Goal: Use online tool/utility: Utilize a website feature to perform a specific function

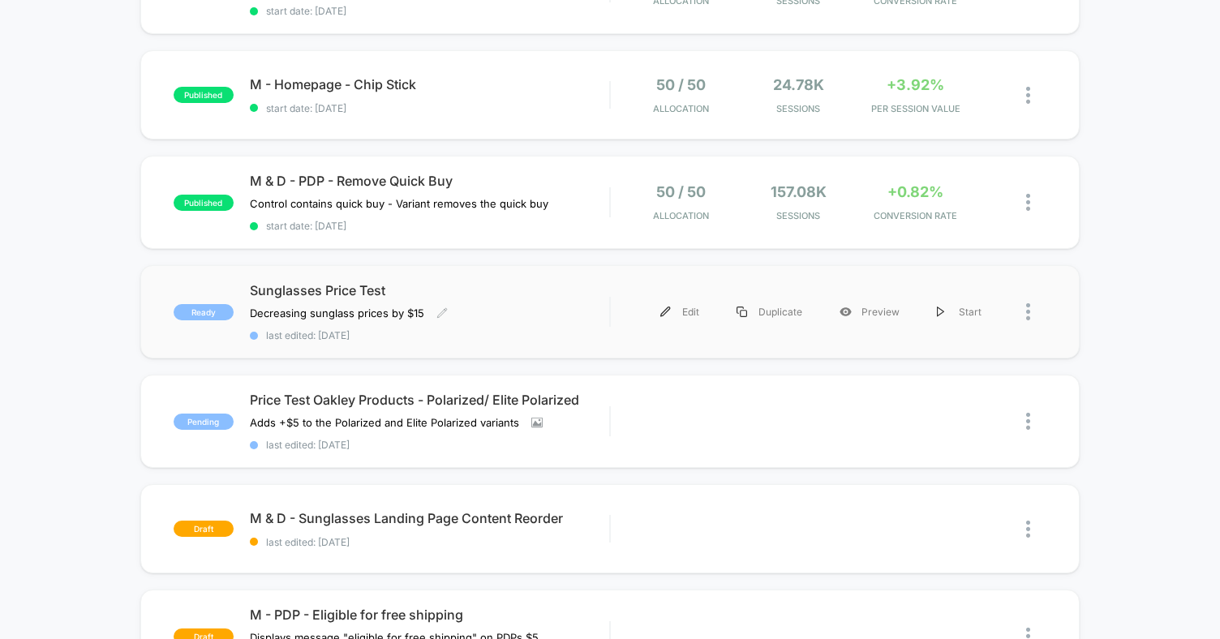
scroll to position [347, 0]
click at [599, 282] on span "Sunglasses Price Test" at bounding box center [429, 289] width 359 height 16
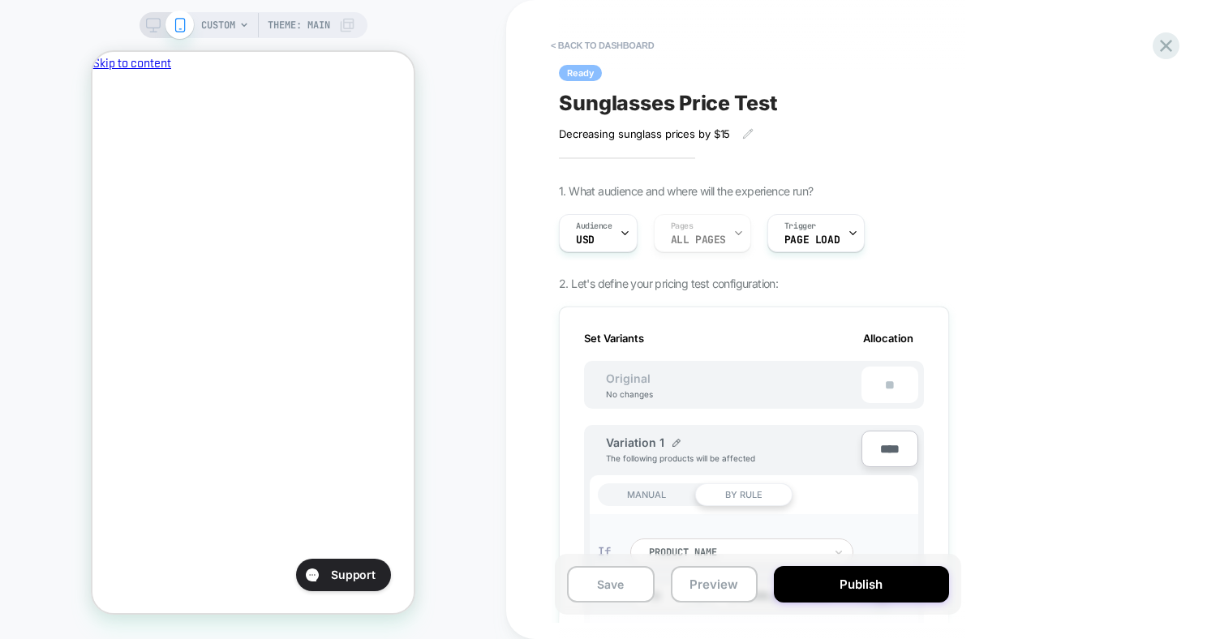
scroll to position [0, 2]
click at [99, 148] on icon "Close" at bounding box center [99, 148] width 0 height 0
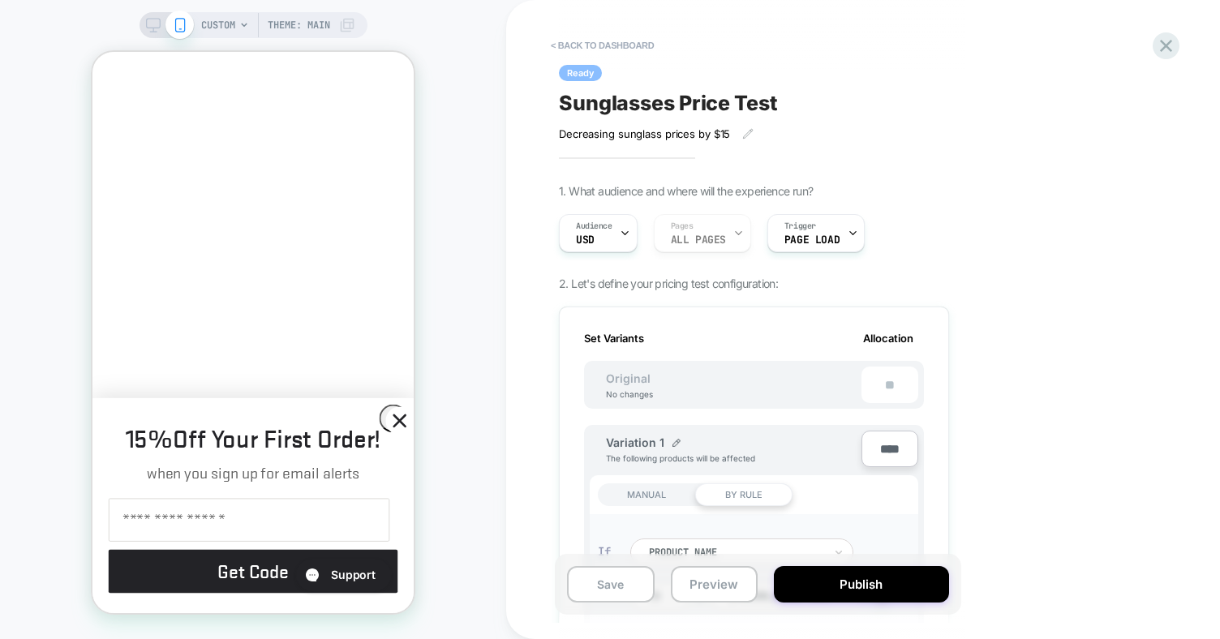
scroll to position [174, 0]
click at [394, 414] on circle "Close dialog" at bounding box center [399, 420] width 27 height 27
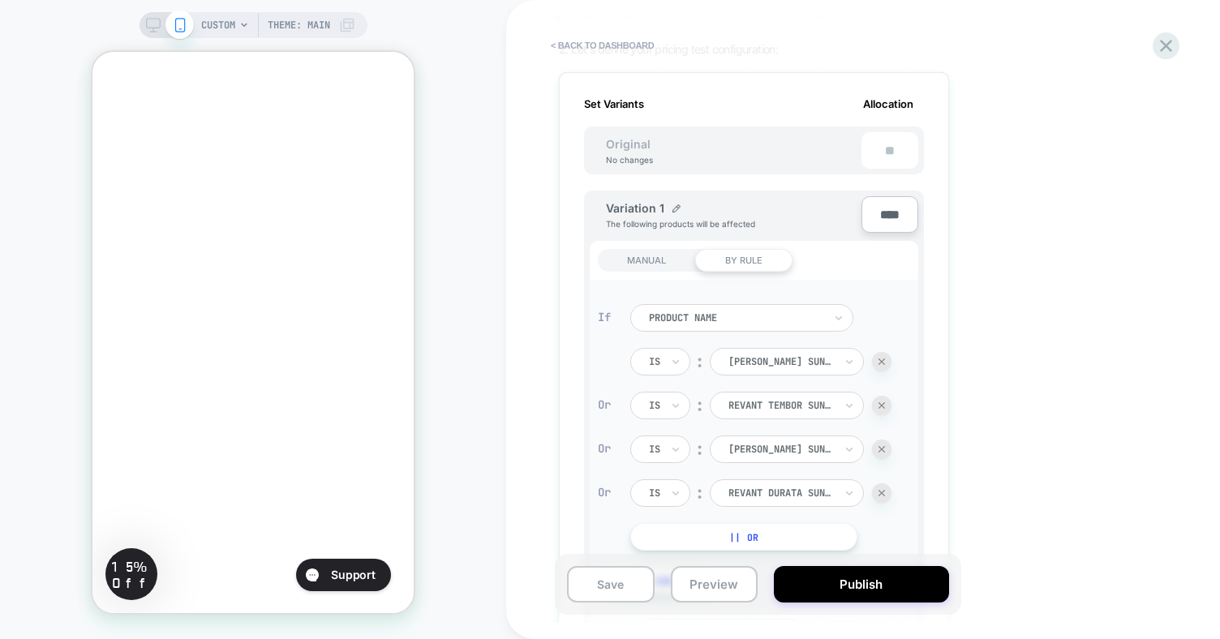
scroll to position [238, 0]
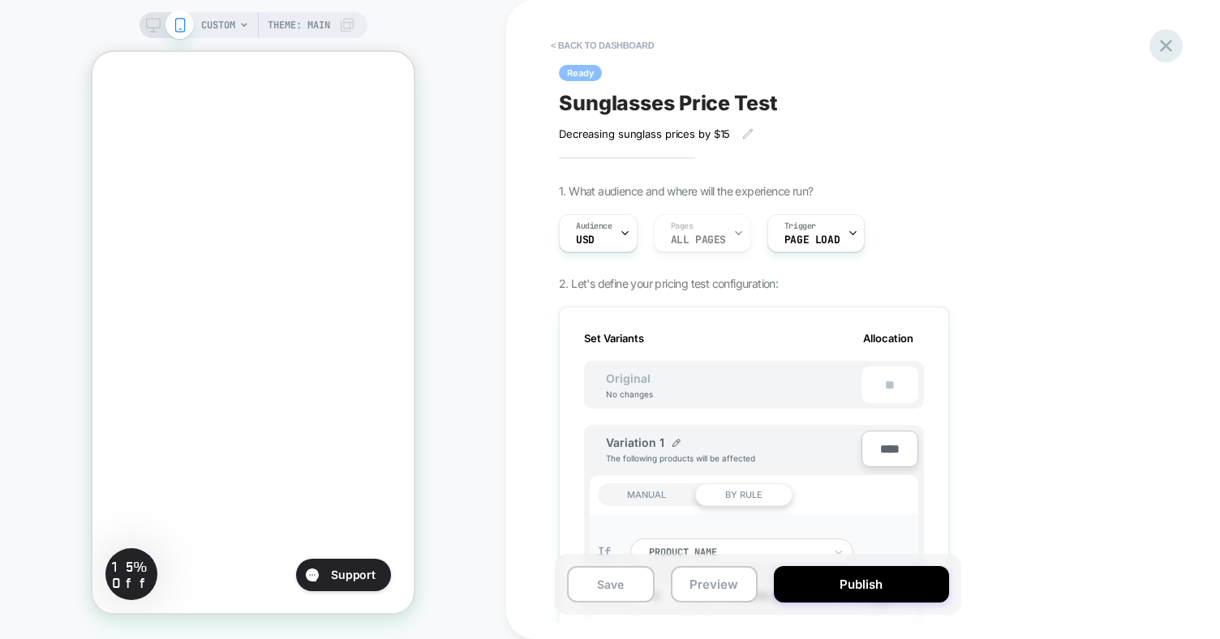
click at [1170, 51] on icon at bounding box center [1166, 46] width 12 height 12
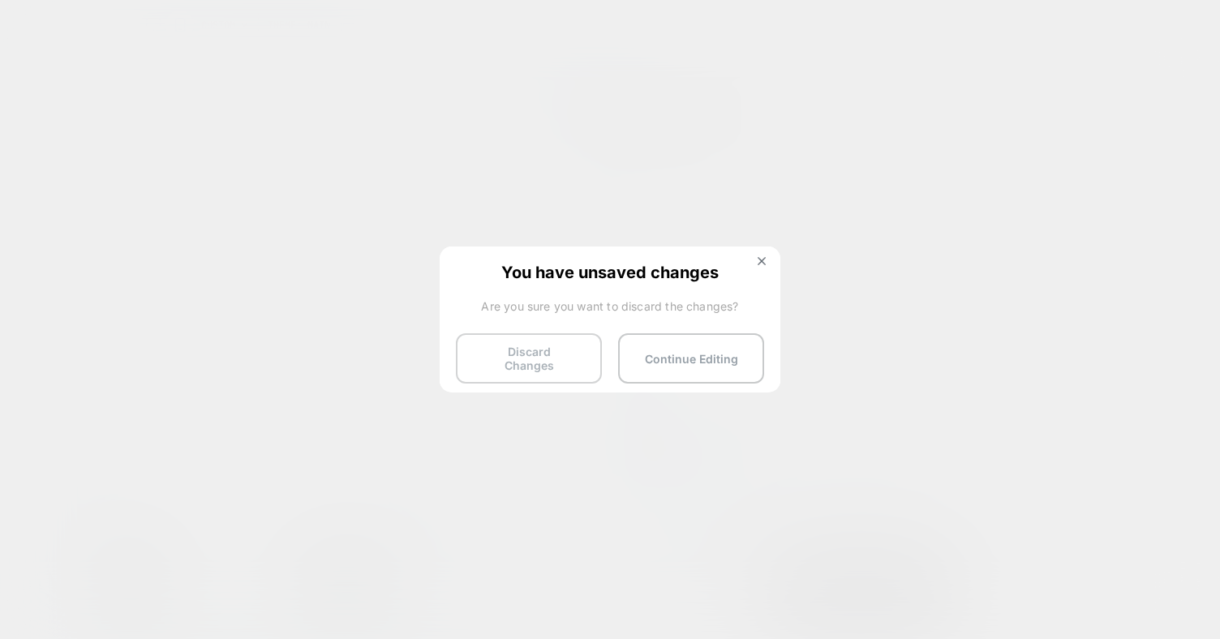
click at [553, 352] on button "Discard Changes" at bounding box center [529, 358] width 146 height 50
